Goal: Ask a question

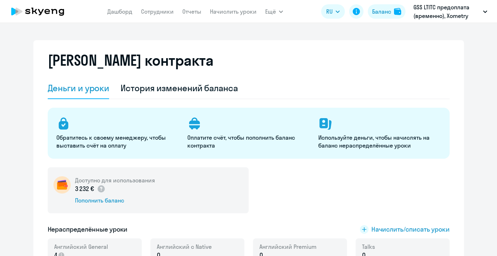
select select "english_adult_not_native_speaker"
click at [155, 13] on link "Сотрудники" at bounding box center [157, 11] width 33 height 7
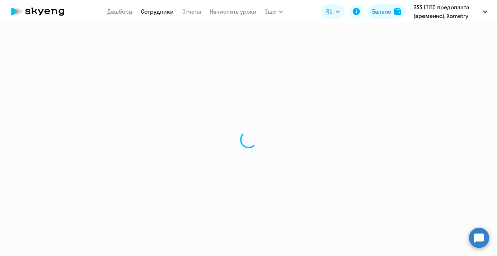
select select "30"
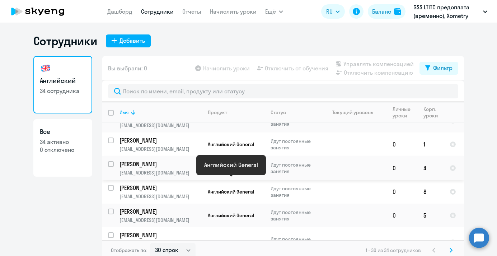
scroll to position [85, 0]
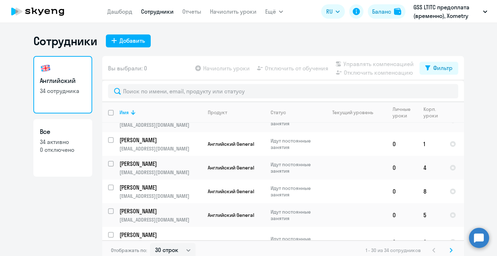
click at [482, 239] on circle at bounding box center [479, 237] width 20 height 20
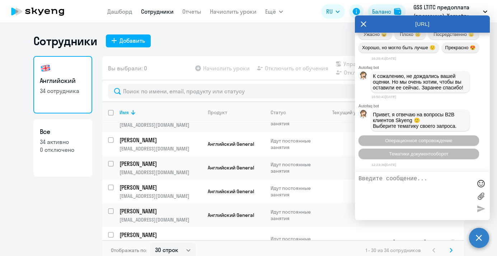
scroll to position [4393, 0]
type textarea "p"
click at [392, 139] on span "Операционное сопровождение" at bounding box center [418, 140] width 67 height 5
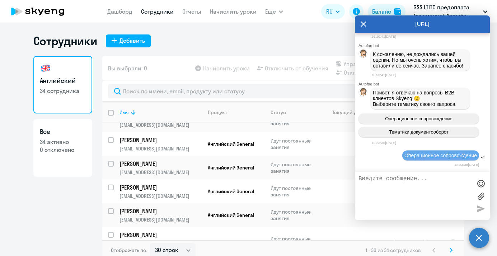
scroll to position [4460, 0]
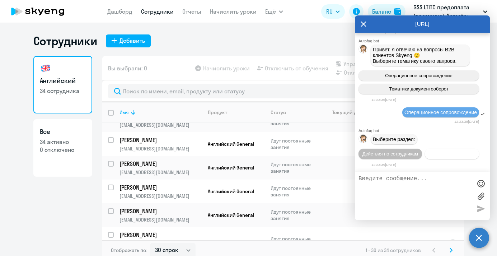
click at [438, 153] on span "Действия с балансом" at bounding box center [451, 153] width 47 height 5
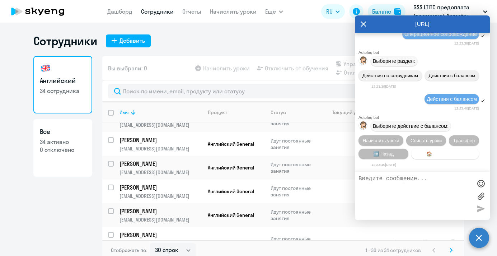
scroll to position [4541, 0]
click at [389, 140] on span "Начислить уроки" at bounding box center [381, 140] width 37 height 5
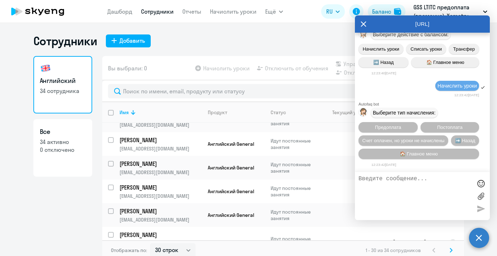
scroll to position [4636, 0]
click at [400, 126] on span "Предоплата" at bounding box center [388, 126] width 26 height 5
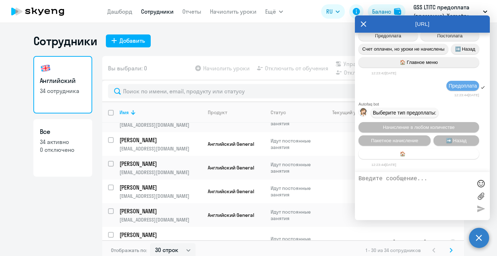
scroll to position [4731, 0]
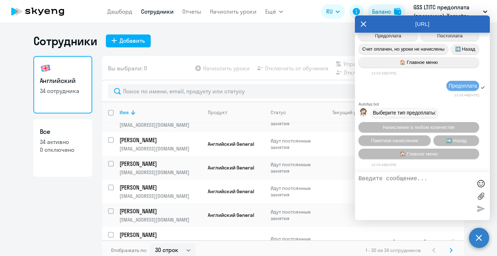
click at [402, 183] on textarea at bounding box center [414, 195] width 113 height 41
type textarea "j"
type textarea "оператор"
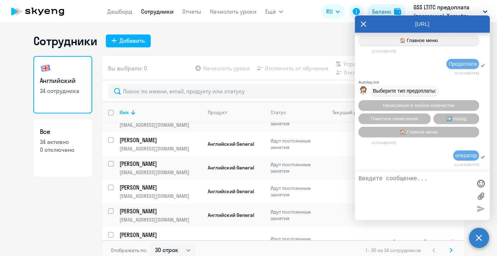
scroll to position [4754, 0]
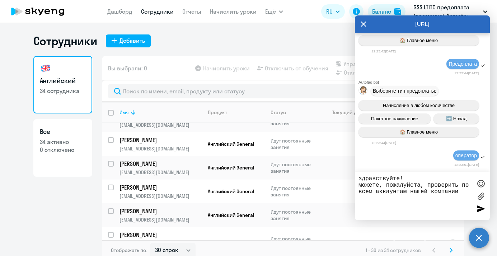
click at [458, 185] on textarea "здравствуйте! можете, пожалуйста, проверить по всем аккаунтам нашей компании" at bounding box center [414, 195] width 113 height 41
click at [422, 201] on textarea "здравствуйте! можете, пожалуйста, проверить баланс уроков по всем аккаунтам наш…" at bounding box center [414, 195] width 113 height 41
type textarea "здравствуйте! можете, пожалуйста, проверить баланс уроков по всем аккаунтам наш…"
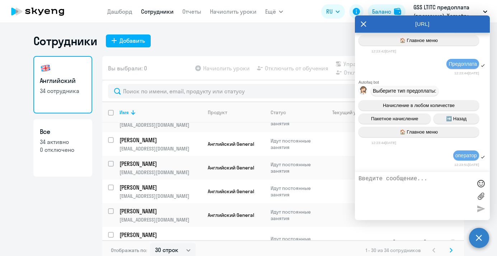
scroll to position [4801, 0]
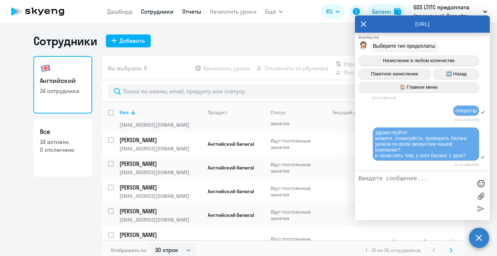
click at [193, 9] on link "Отчеты" at bounding box center [191, 11] width 19 height 7
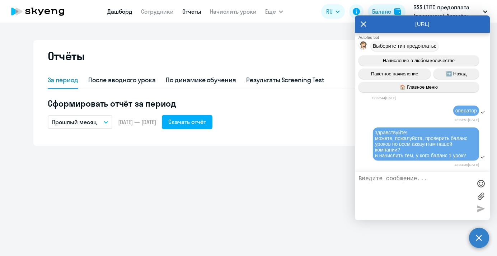
click at [127, 12] on link "Дашборд" at bounding box center [119, 11] width 25 height 7
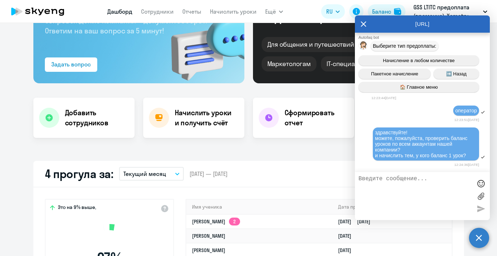
select select "30"
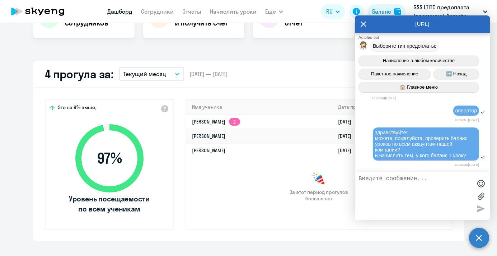
scroll to position [175, 0]
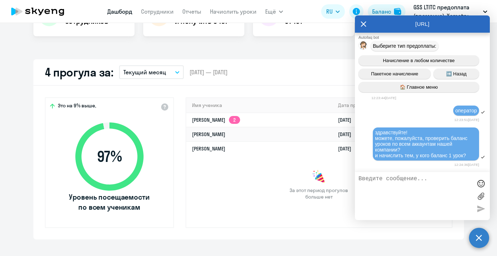
click at [366, 22] on div "[URL]" at bounding box center [422, 23] width 135 height 17
click at [364, 18] on icon at bounding box center [363, 23] width 6 height 17
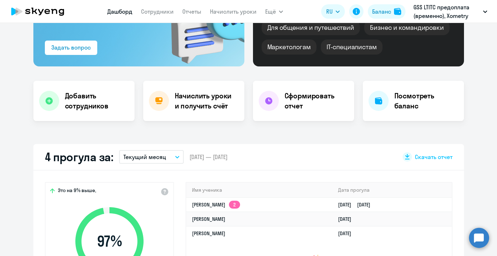
scroll to position [0, 0]
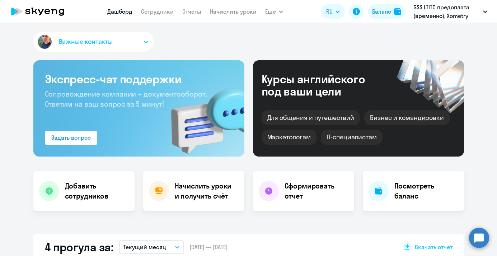
click at [459, 16] on p "GSS LTITC предоплата (временно), Xometry Europe GmbH" at bounding box center [446, 11] width 67 height 17
click at [458, 16] on p "GSS LTITC предоплата (временно), Xometry Europe GmbH" at bounding box center [446, 11] width 67 height 17
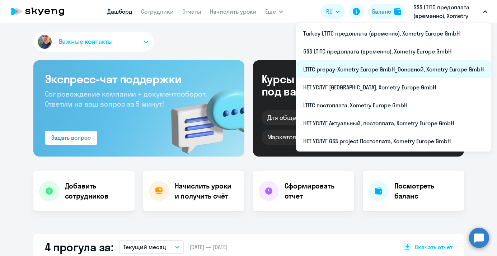
click at [347, 72] on li "LTITC prepay-Xometry Europe GmbH_Основной, Xometry Europe GmbH" at bounding box center [393, 69] width 195 height 18
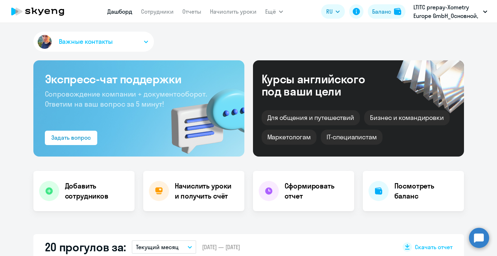
click at [214, 42] on div "Важные контакты" at bounding box center [248, 43] width 430 height 23
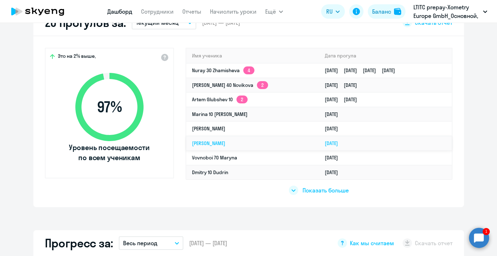
scroll to position [224, 0]
click at [313, 189] on span "Показать больше" at bounding box center [325, 190] width 46 height 8
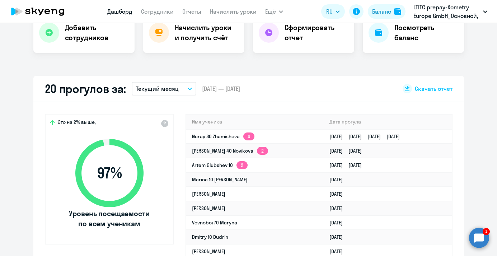
scroll to position [0, 0]
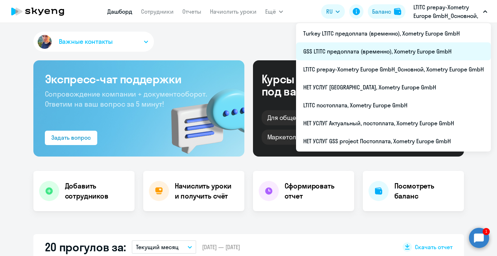
click at [402, 52] on li "GSS LTITC предоплата (временно), Xometry Europe GmbH" at bounding box center [393, 51] width 195 height 18
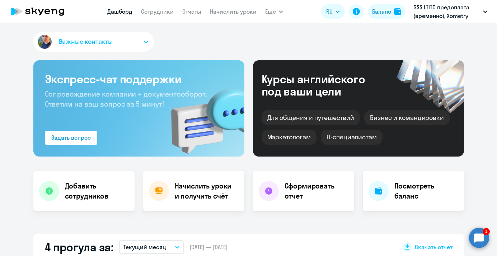
select select "30"
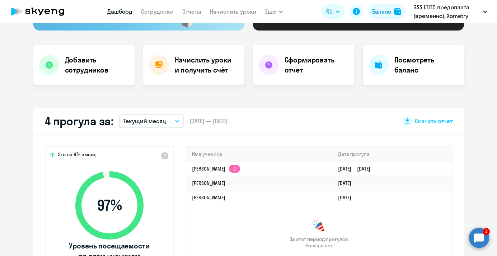
scroll to position [166, 0]
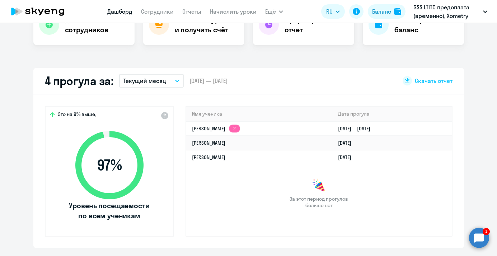
click at [476, 233] on circle at bounding box center [479, 237] width 20 height 20
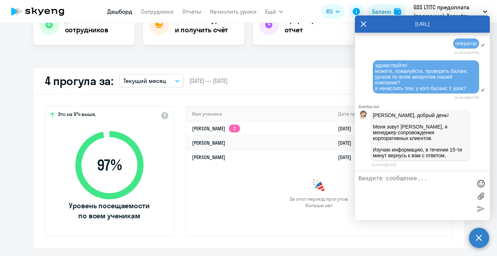
scroll to position [4872, 0]
click at [422, 181] on textarea at bounding box center [414, 195] width 113 height 41
type textarea "c"
type textarea "спасибо!"
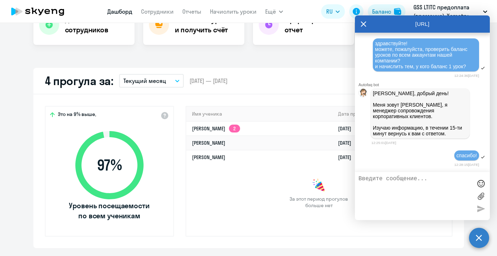
scroll to position [0, 0]
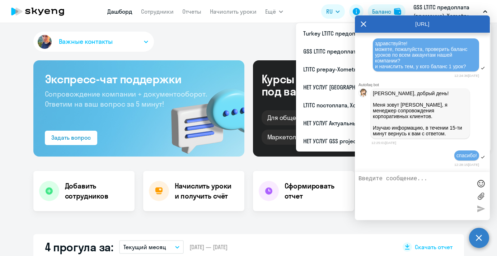
click at [438, 9] on p "GSS LTITC предоплата (временно), Xometry Europe GmbH" at bounding box center [446, 11] width 67 height 17
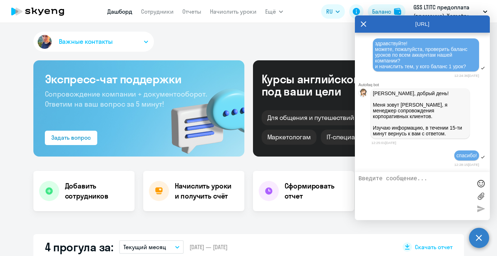
click at [438, 9] on p "GSS LTITC предоплата (временно), Xometry Europe GmbH" at bounding box center [446, 11] width 67 height 17
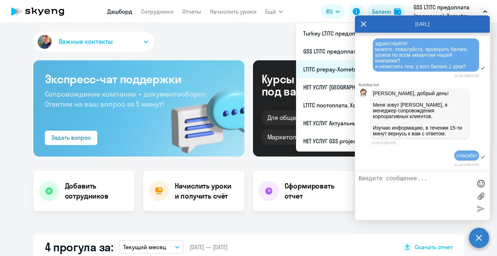
click at [331, 70] on li "LTITC prepay-Xometry Europe GmbH_Основной, Xometry Europe GmbH" at bounding box center [393, 69] width 195 height 18
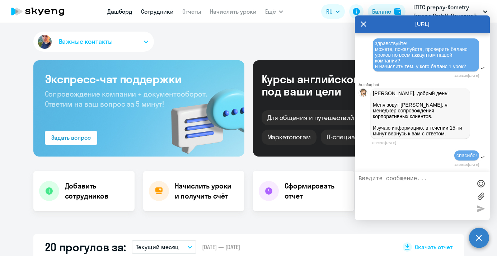
click at [157, 14] on link "Сотрудники" at bounding box center [157, 11] width 33 height 7
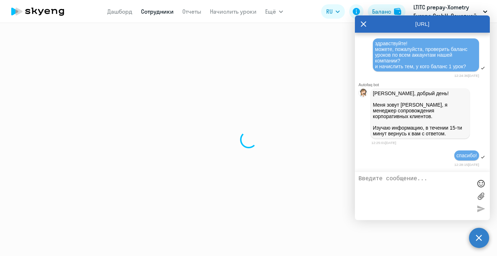
select select "30"
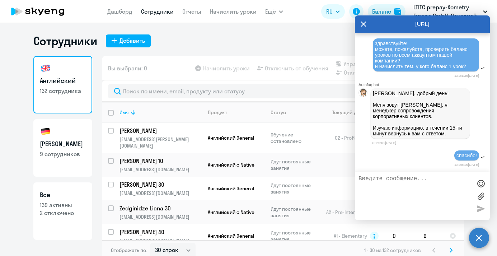
click at [361, 23] on icon at bounding box center [363, 23] width 6 height 17
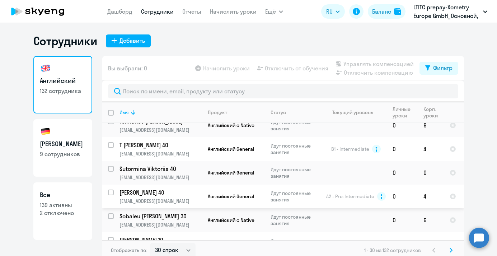
scroll to position [375, 0]
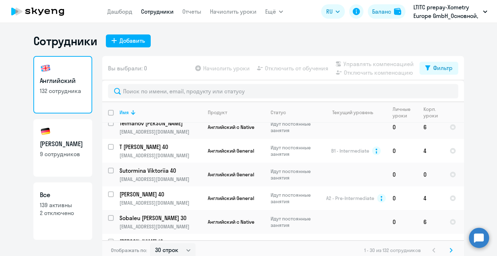
click at [475, 235] on circle at bounding box center [479, 237] width 20 height 20
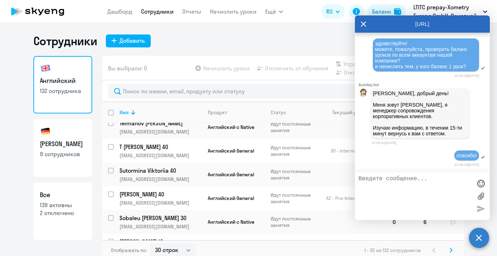
scroll to position [0, 0]
click at [425, 189] on textarea at bounding box center [414, 195] width 113 height 41
type textarea "у"
type textarea "также у некоторых уже нулевой баланс, его тоже нужно пополнить"
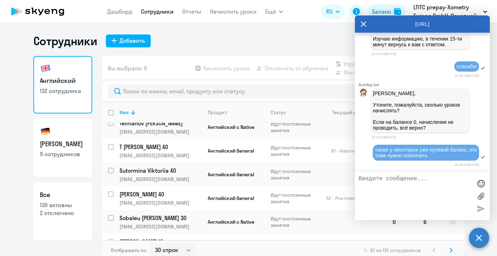
scroll to position [5046, 0]
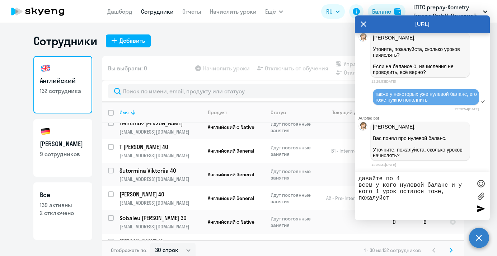
type textarea "давайте по 4 всем у кого нулевой баланс и у кого 1 урок остался тоже, пожалуйста"
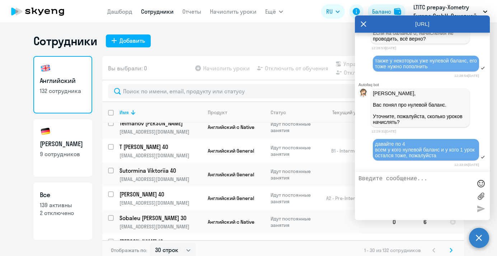
scroll to position [5081, 0]
click at [364, 24] on icon at bounding box center [363, 23] width 5 height 5
